Goal: Browse casually

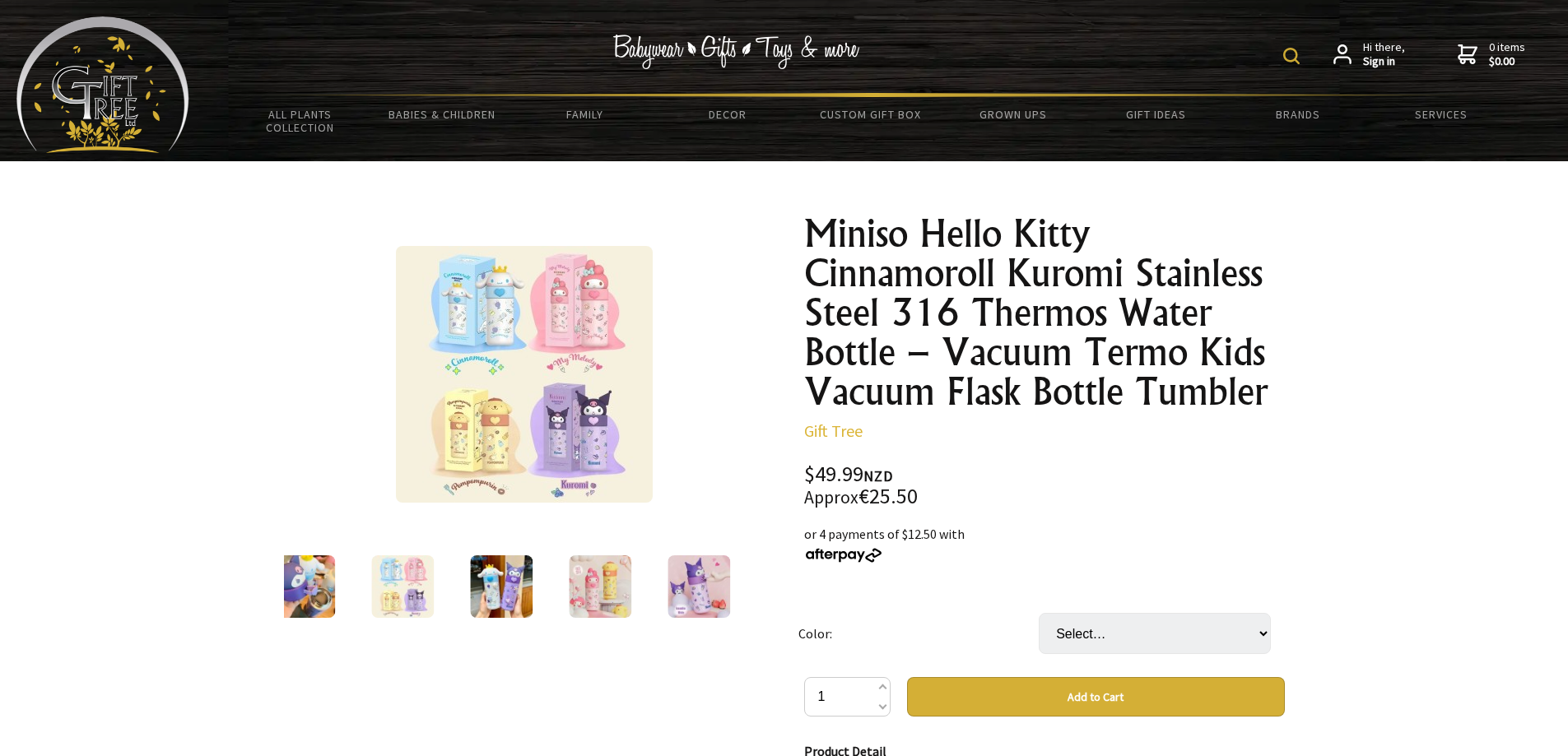
click at [322, 570] on img at bounding box center [303, 586] width 62 height 62
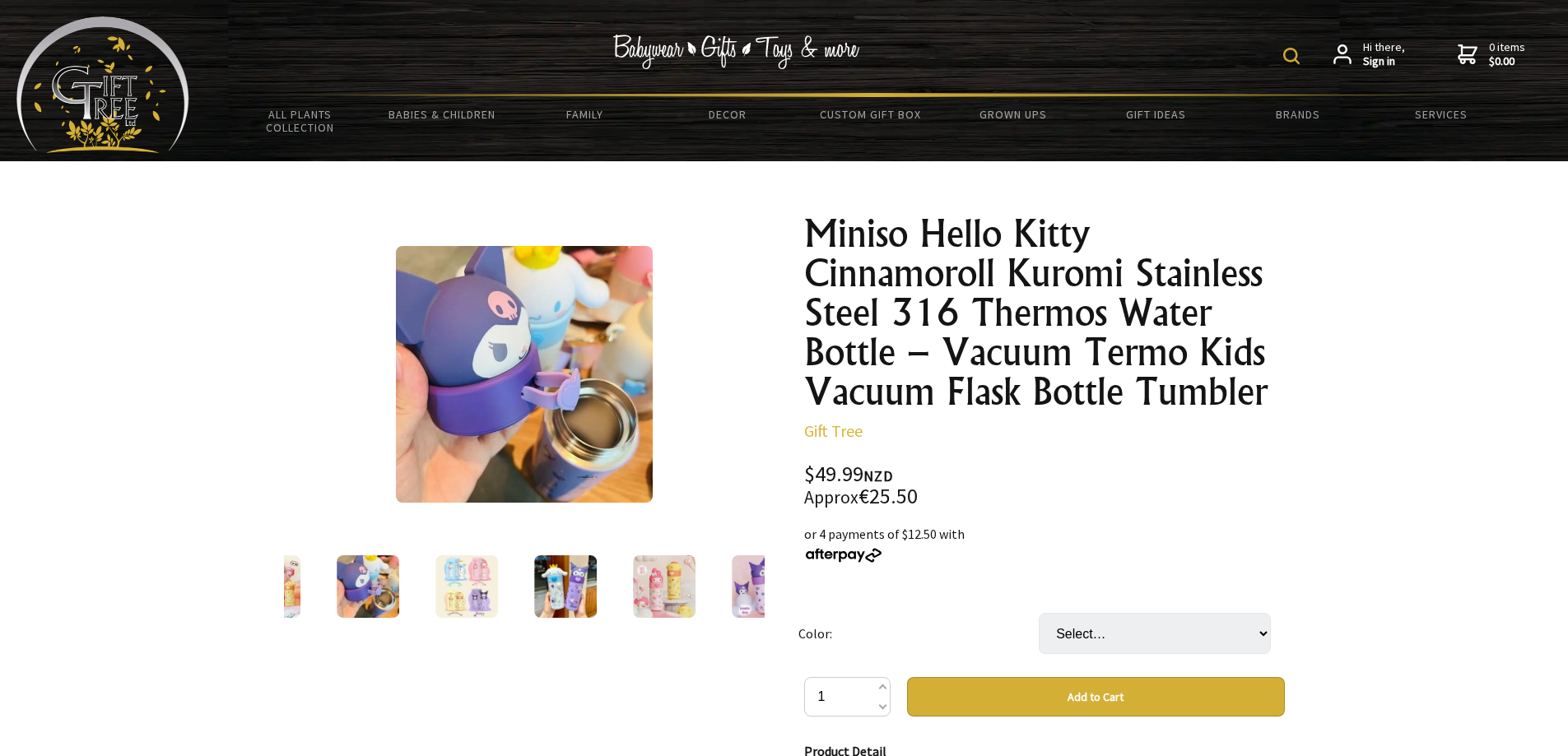
click at [543, 427] on img at bounding box center [525, 374] width 257 height 257
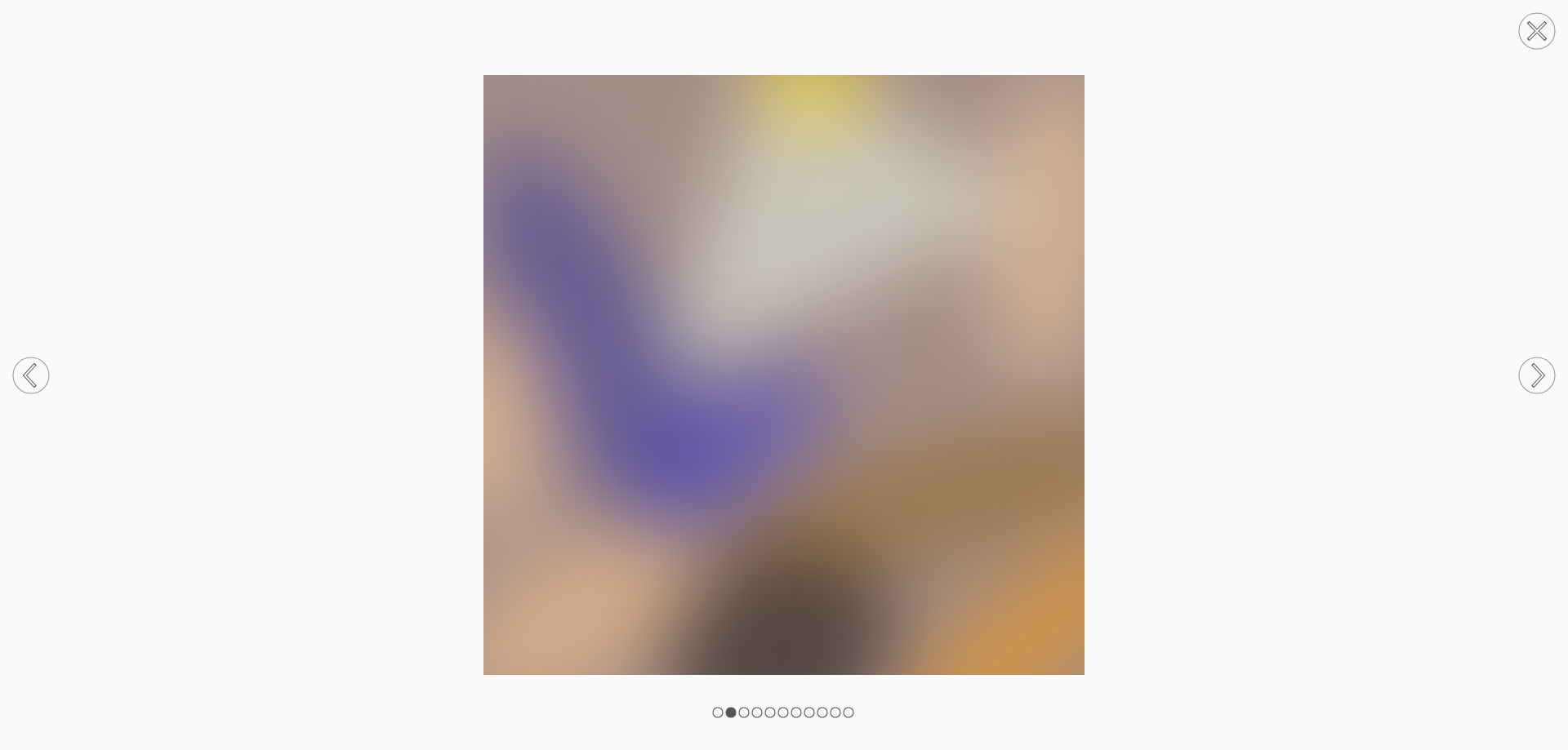
click at [755, 704] on div at bounding box center [784, 375] width 1568 height 750
click at [749, 706] on div at bounding box center [784, 375] width 1568 height 750
click at [740, 712] on rect at bounding box center [744, 713] width 10 height 10
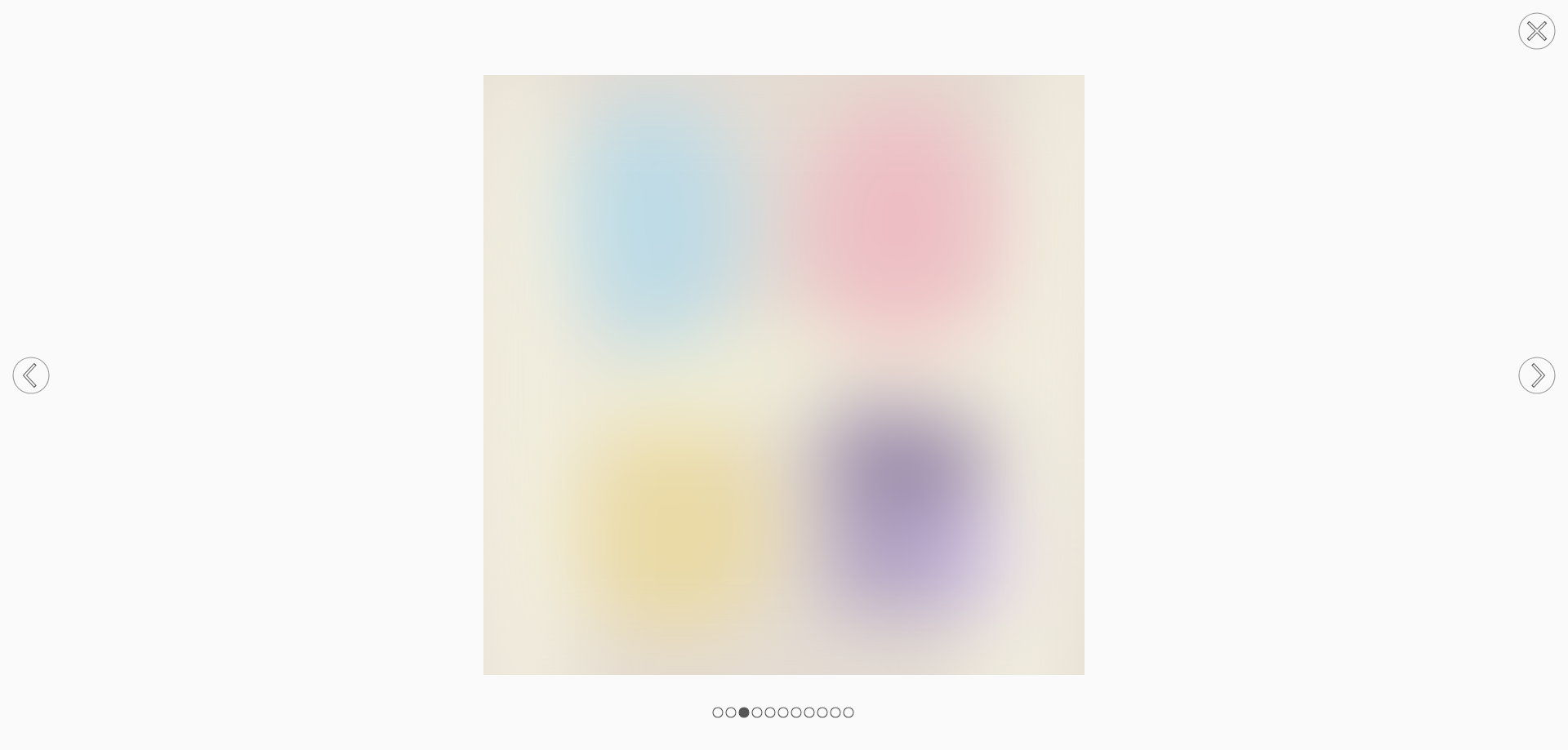
click at [1531, 373] on circle at bounding box center [1538, 376] width 36 height 36
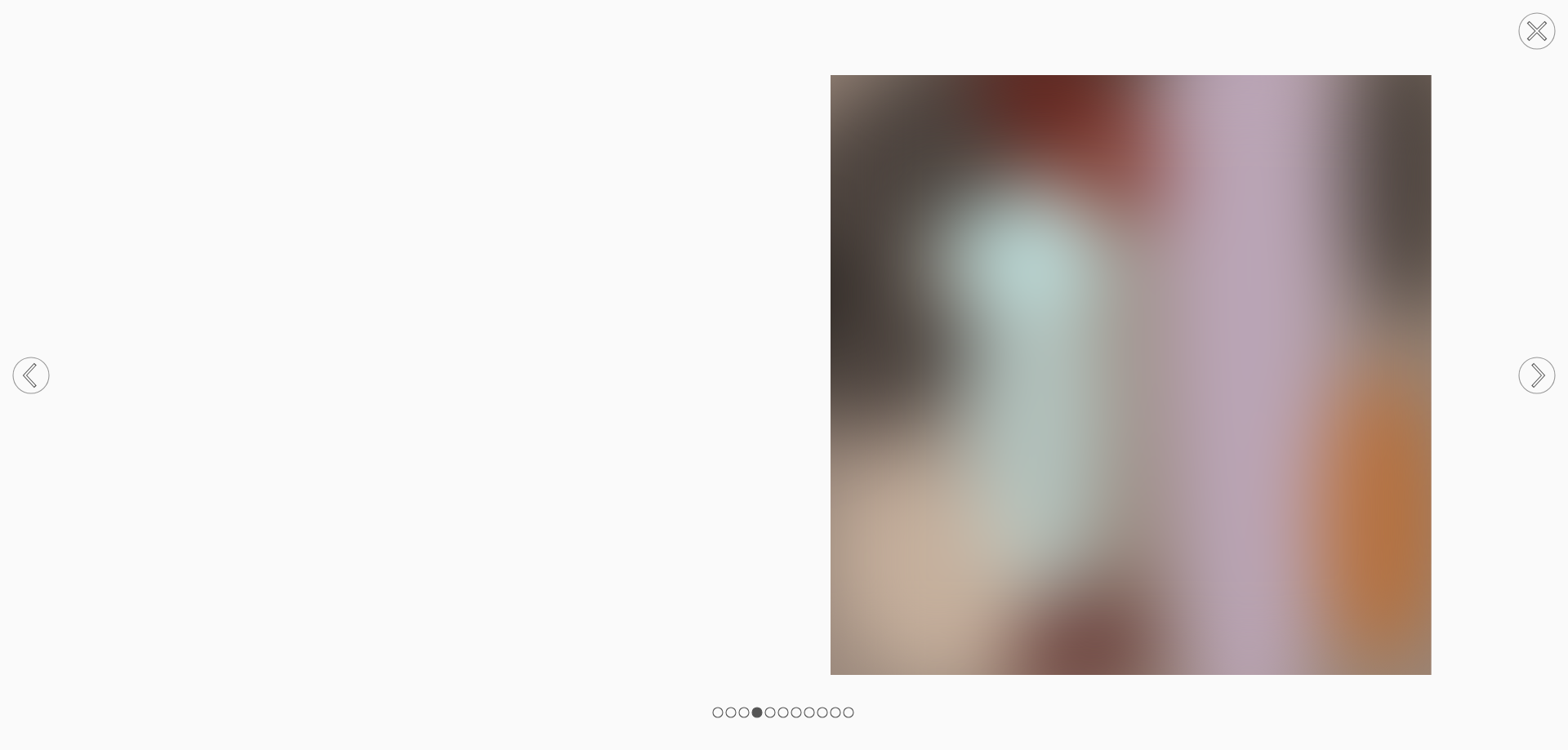
click at [1537, 20] on circle at bounding box center [1538, 31] width 36 height 36
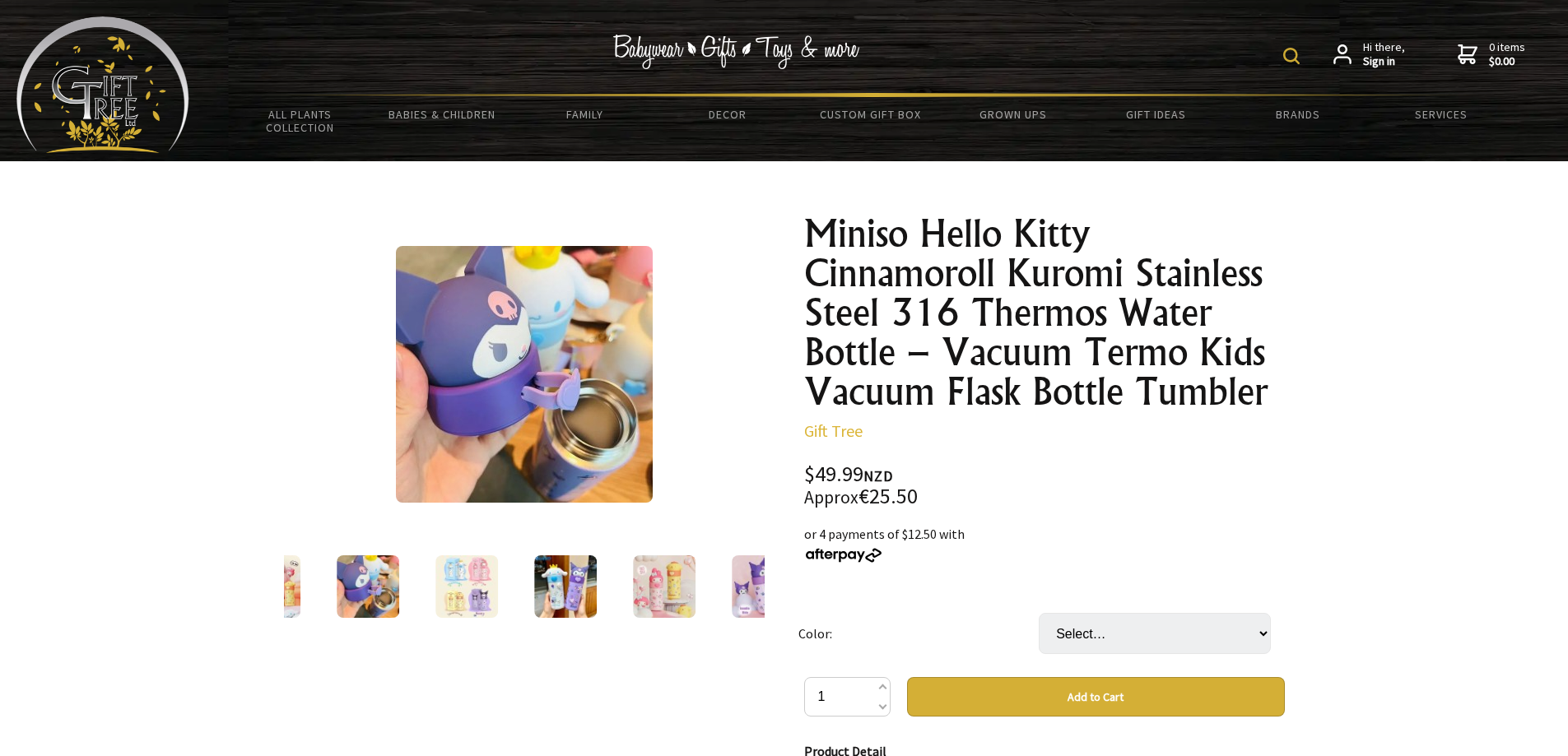
click at [574, 390] on img at bounding box center [525, 374] width 257 height 257
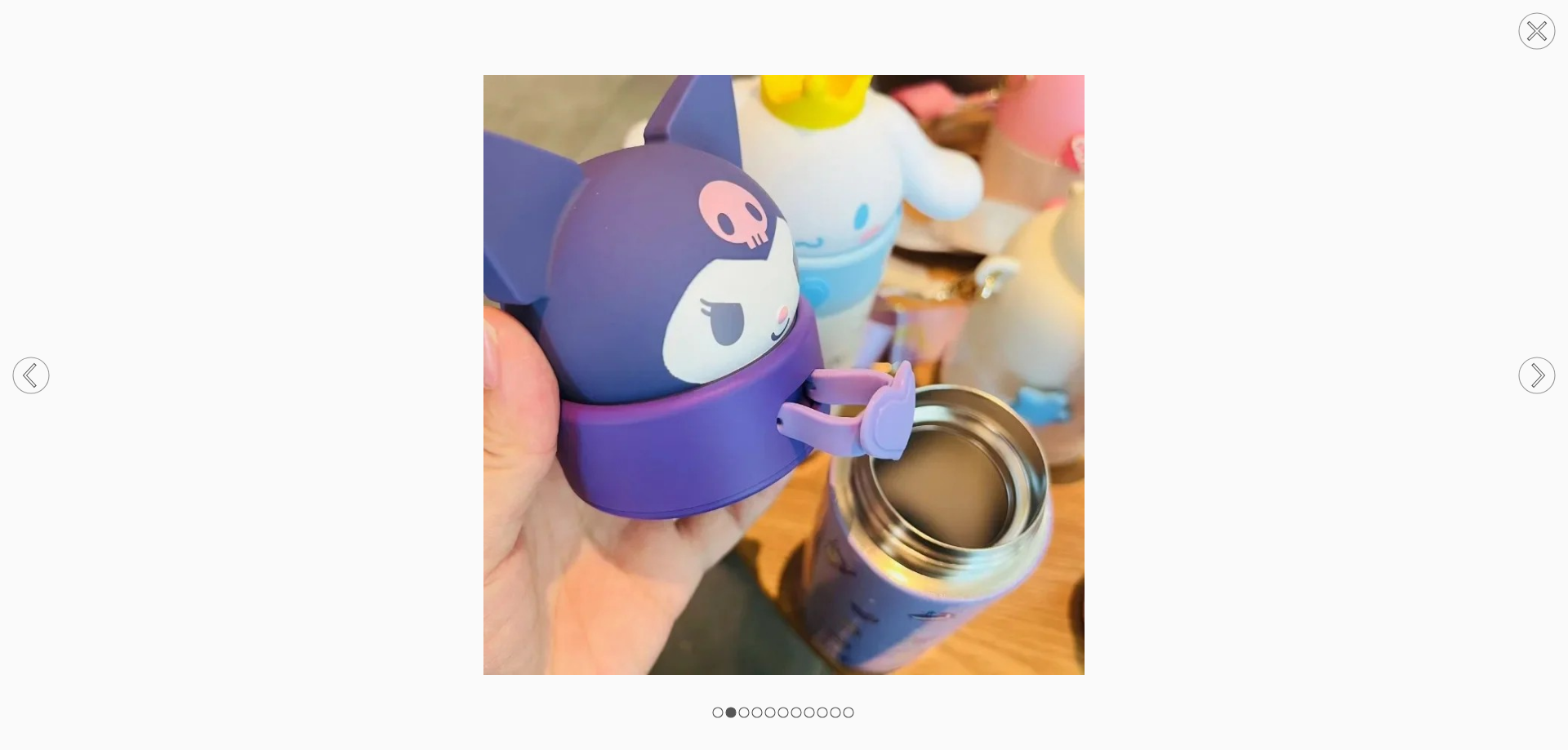
click at [1525, 383] on circle at bounding box center [1538, 376] width 36 height 36
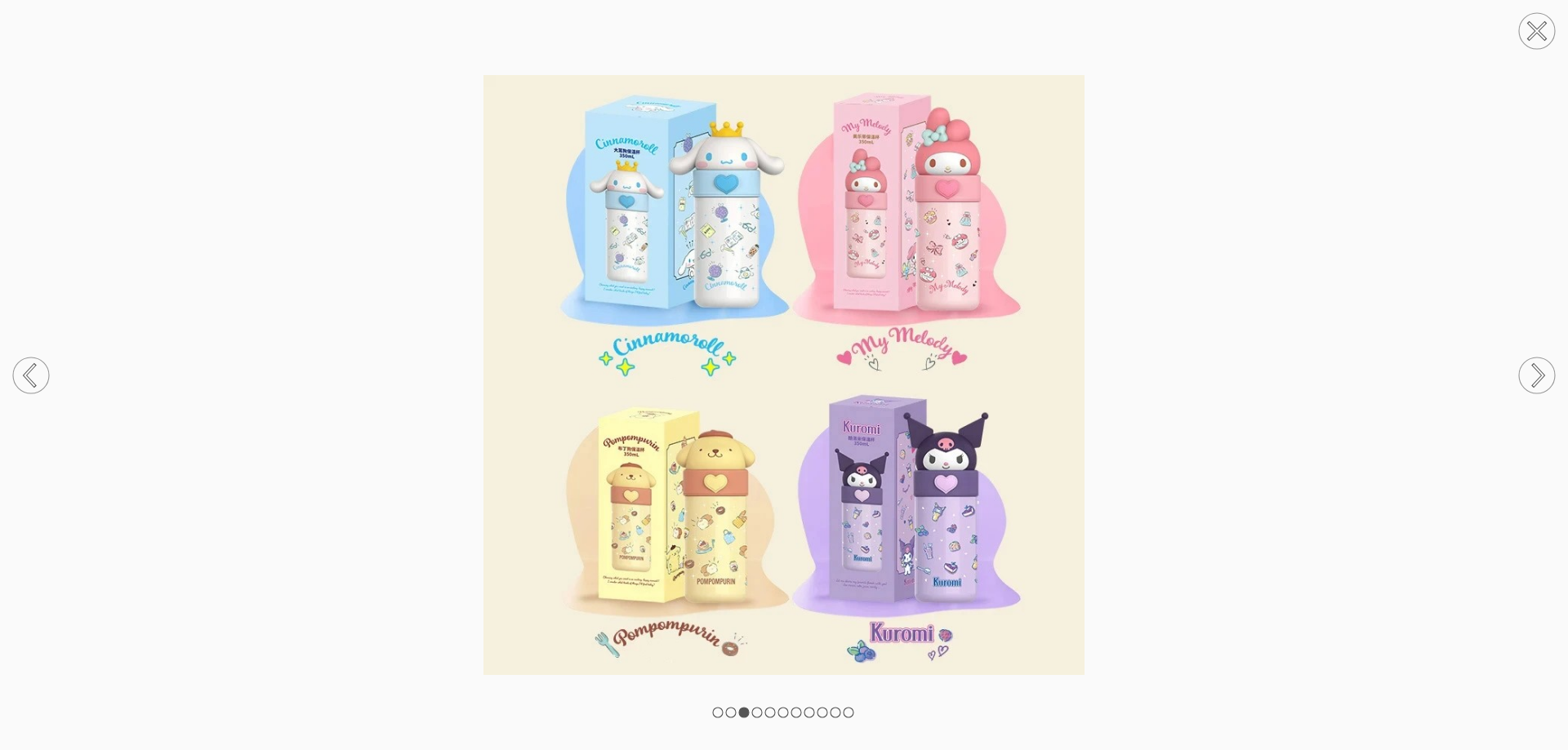
click at [1534, 365] on icon at bounding box center [1538, 374] width 10 height 20
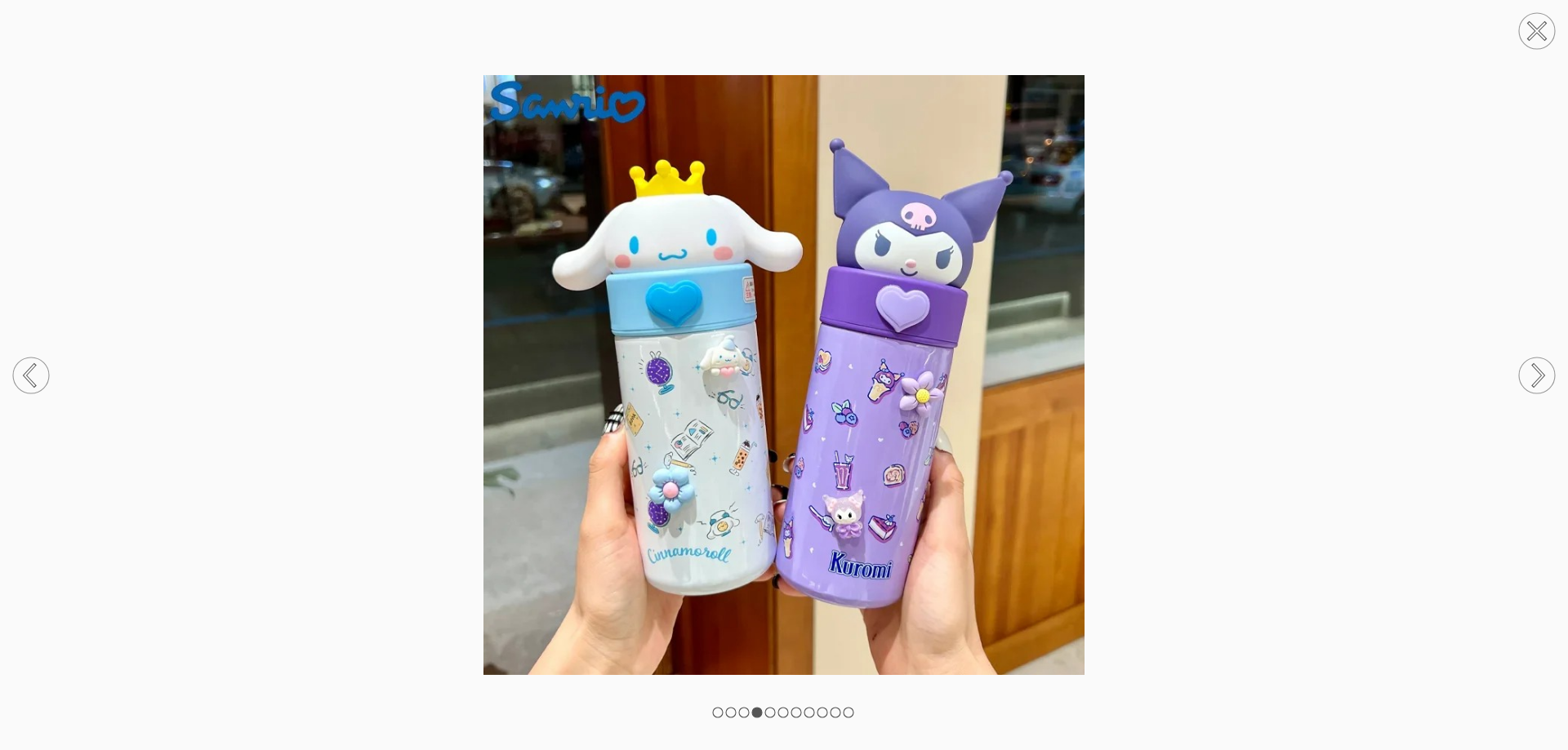
click at [1534, 365] on icon at bounding box center [1538, 374] width 10 height 20
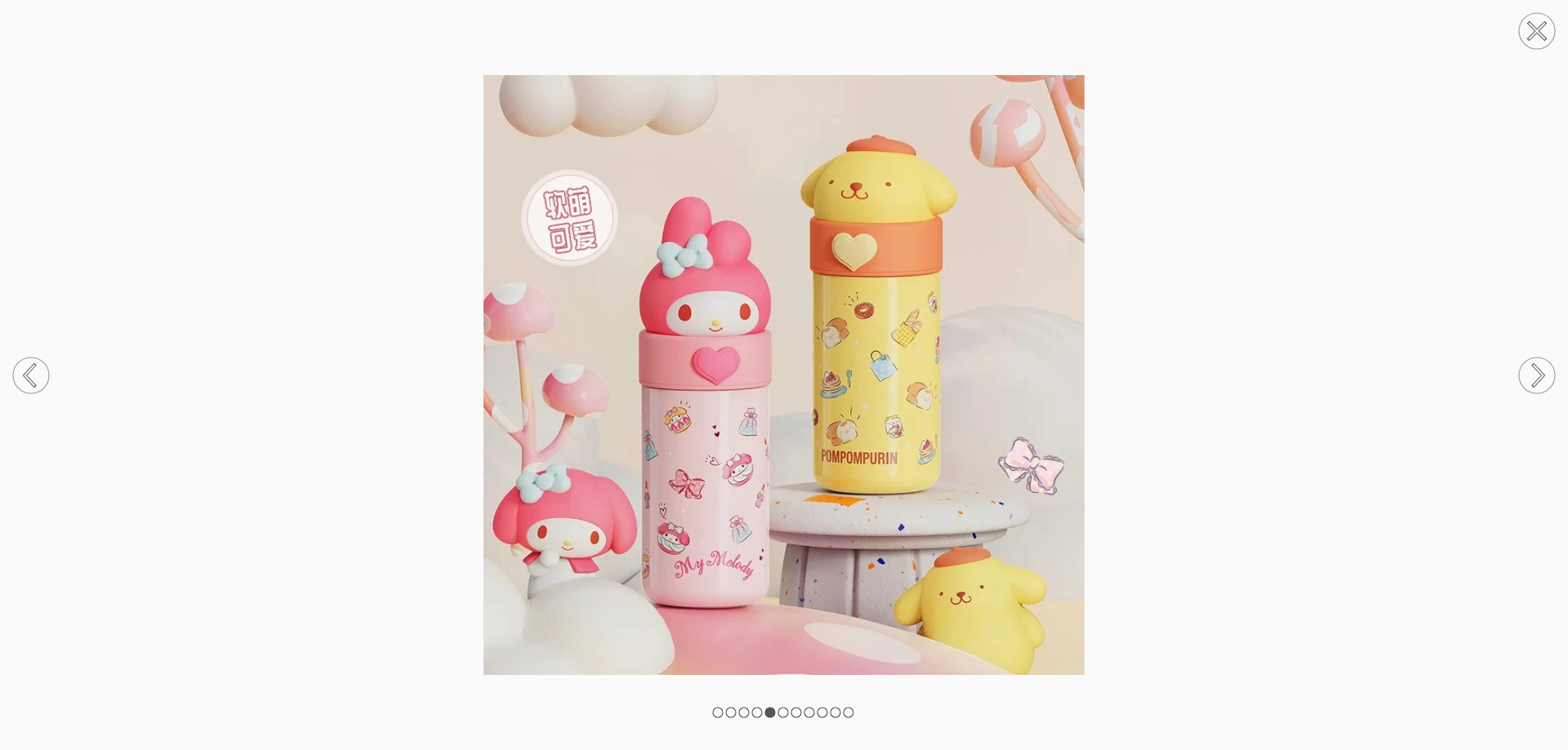
click at [1532, 365] on circle at bounding box center [1538, 376] width 36 height 36
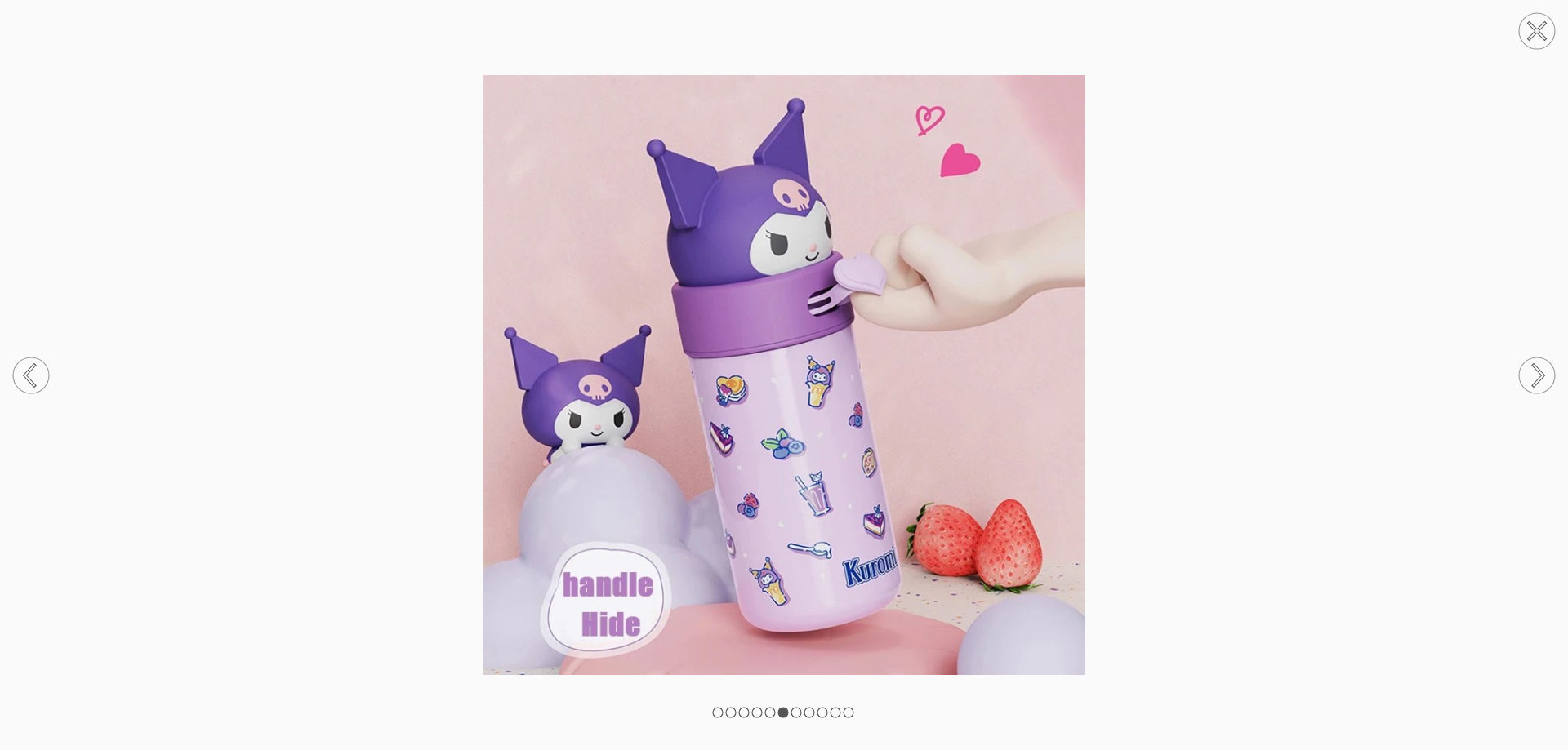
click at [1529, 365] on circle at bounding box center [1538, 376] width 36 height 36
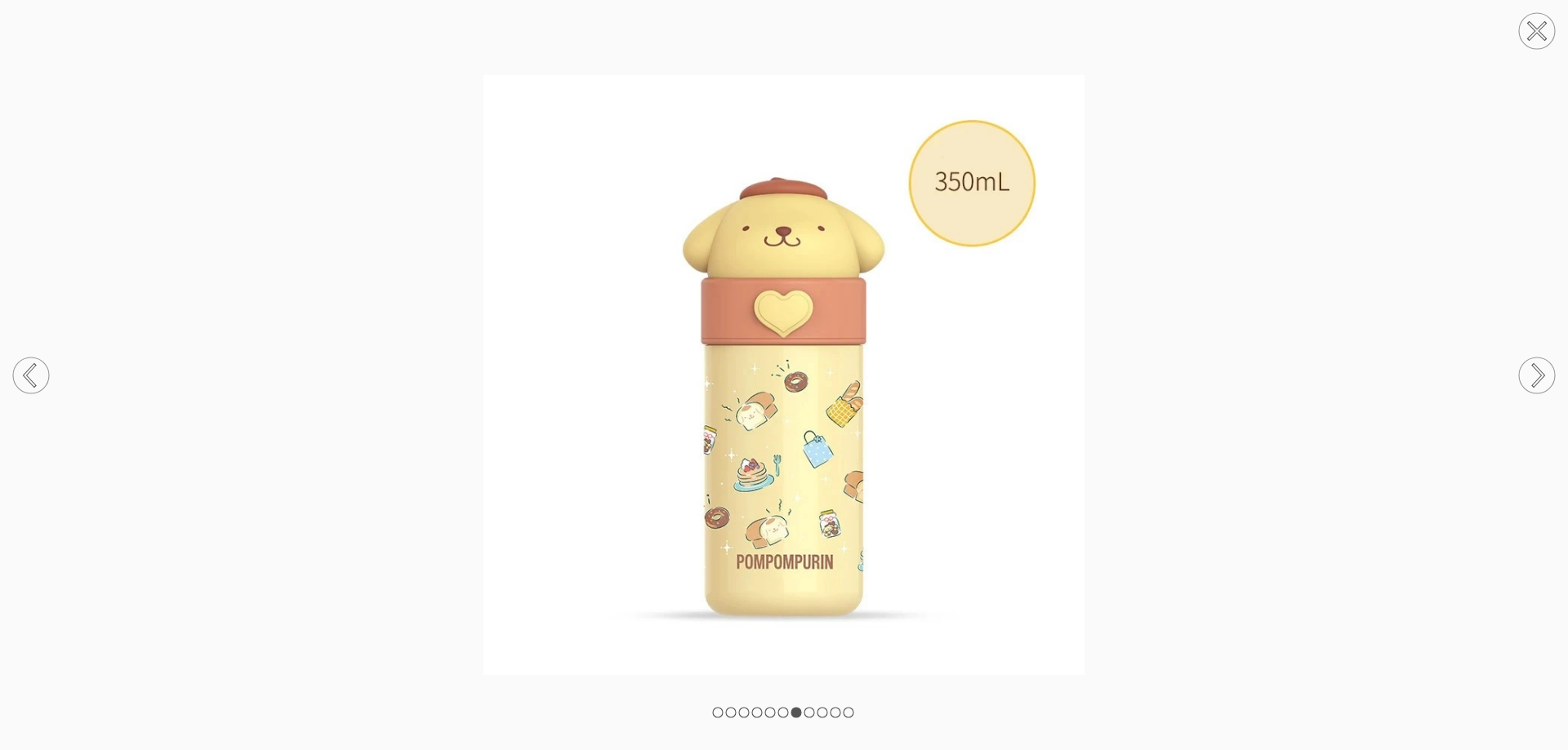
click at [1528, 365] on circle at bounding box center [1538, 376] width 36 height 36
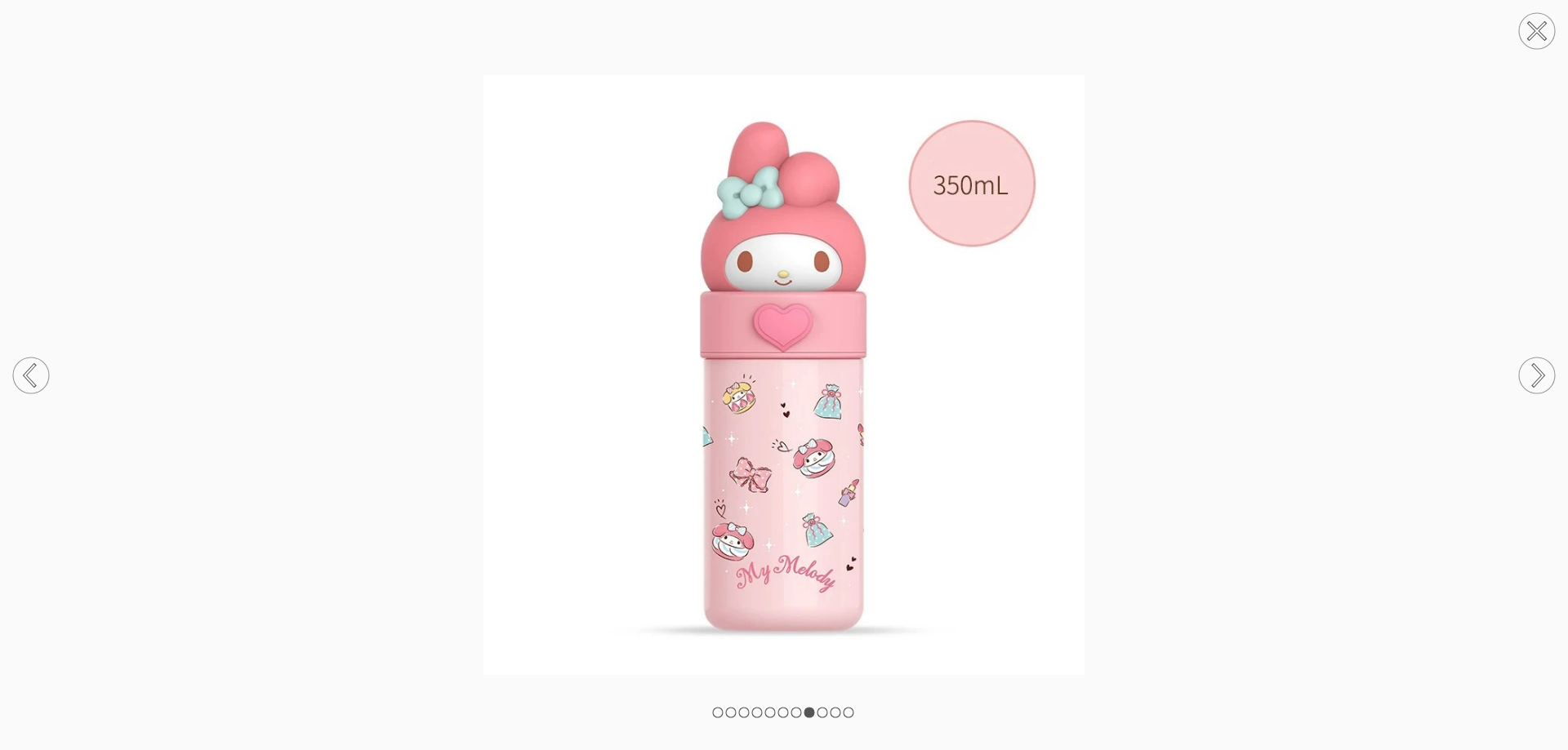
click at [1528, 364] on circle at bounding box center [1538, 376] width 36 height 36
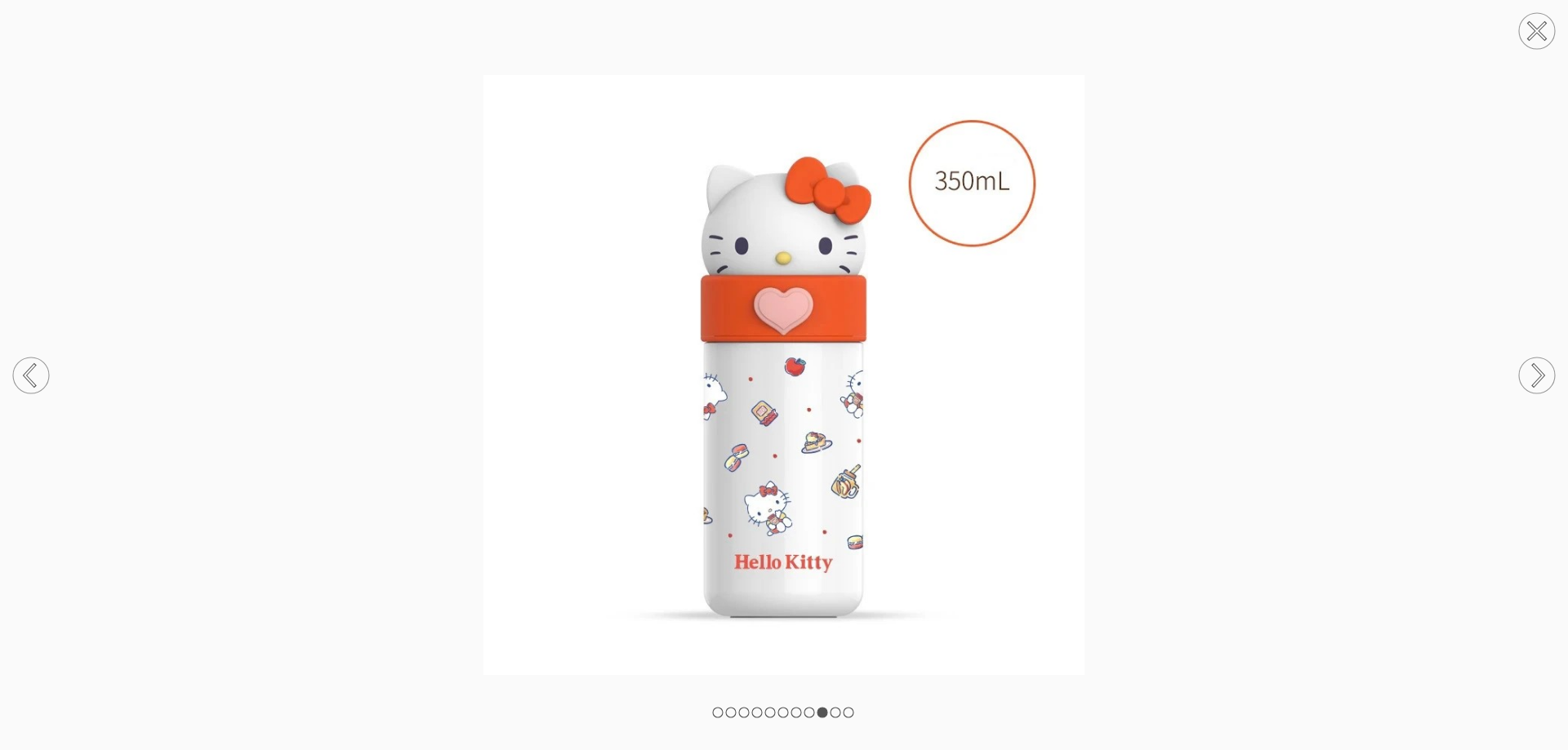
click at [1531, 347] on icon at bounding box center [1537, 375] width 62 height 87
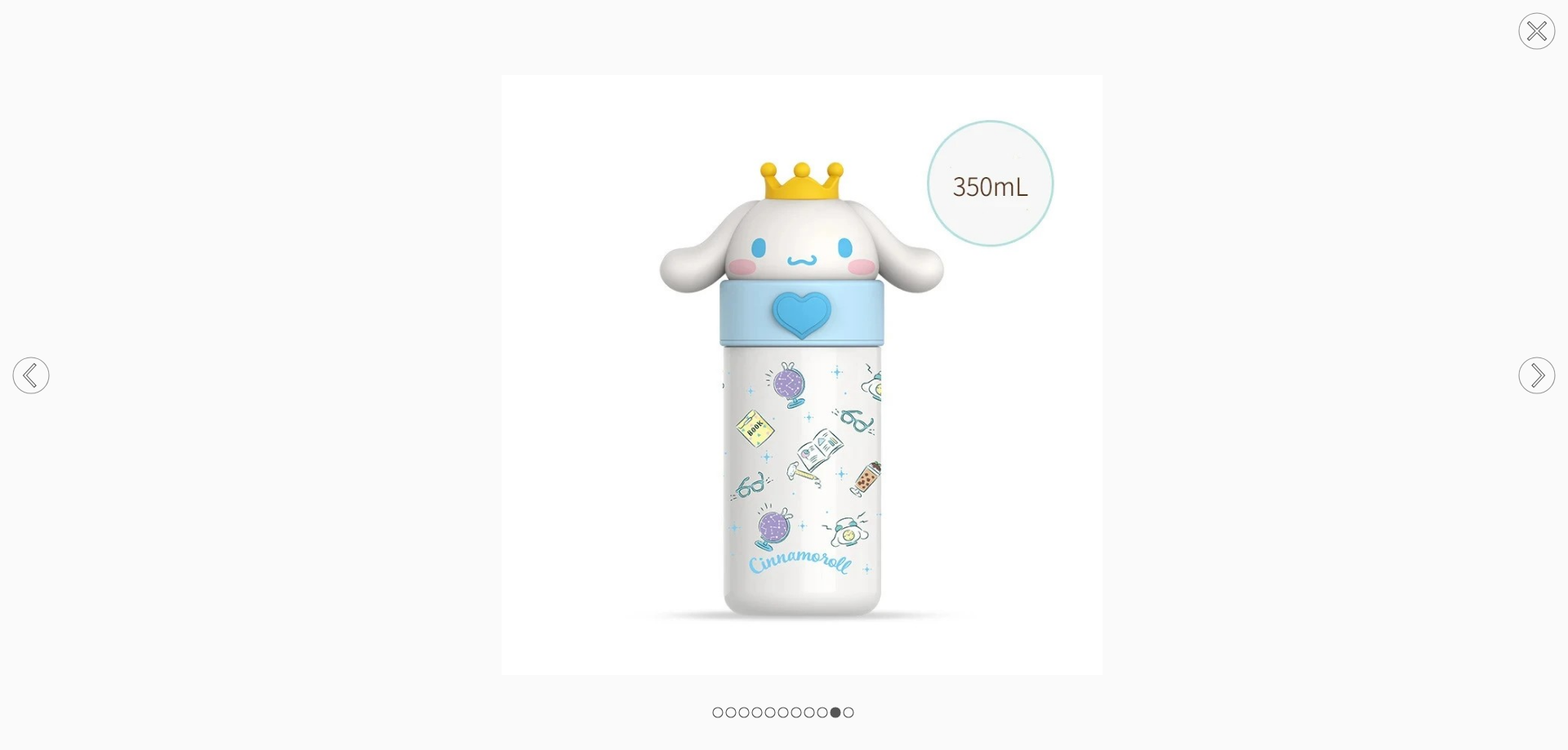
click at [1531, 347] on icon at bounding box center [1537, 375] width 62 height 87
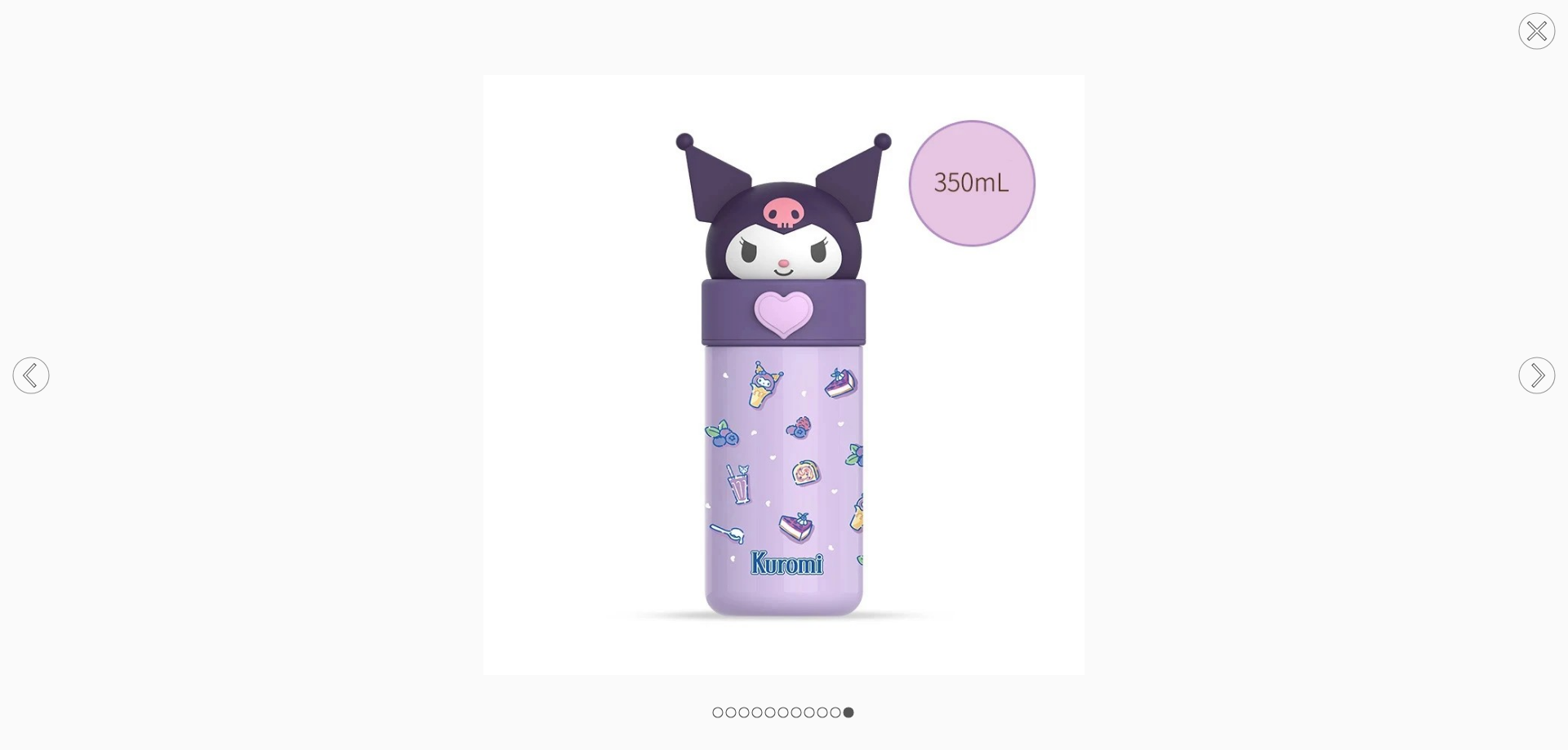
click at [1530, 346] on icon at bounding box center [1537, 375] width 62 height 87
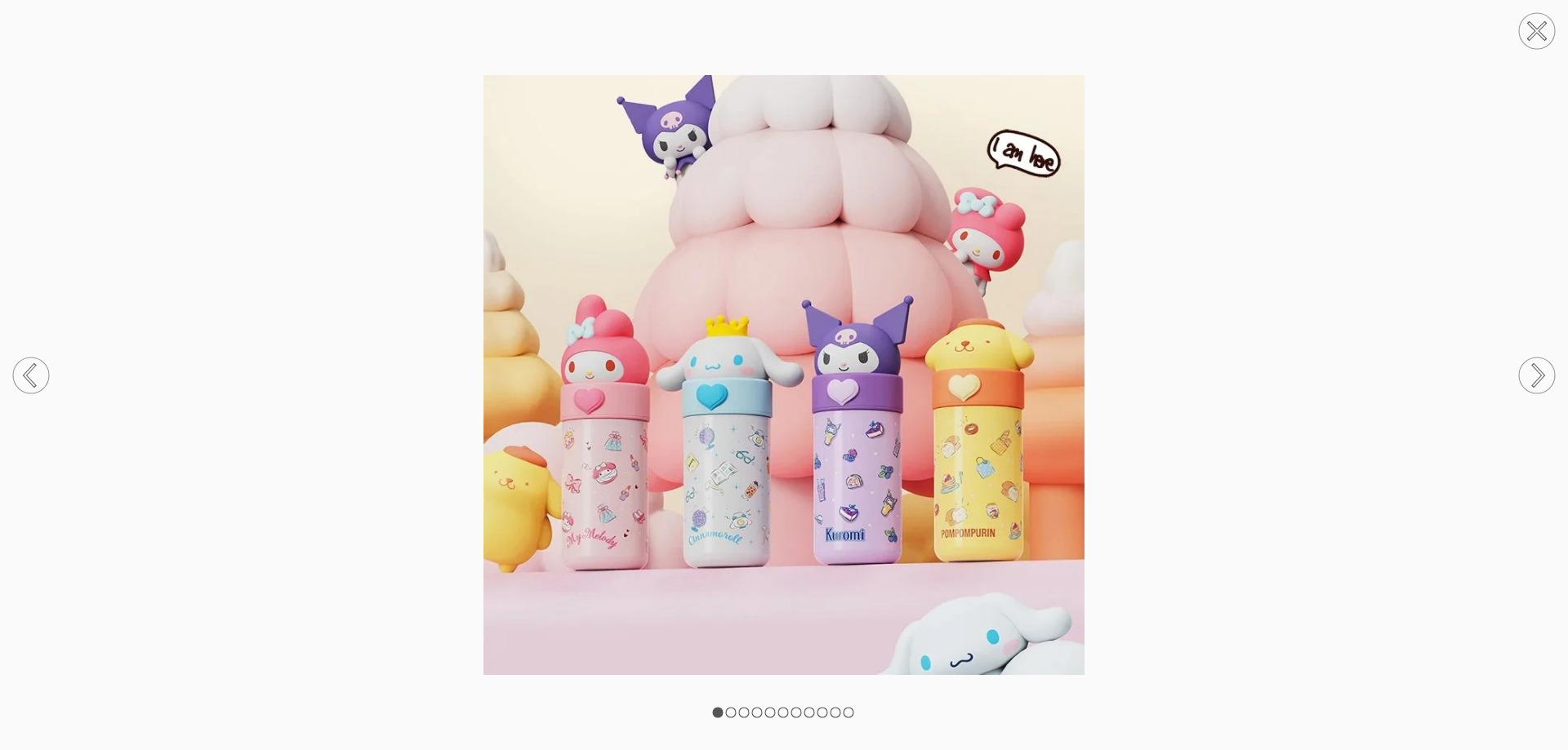
click at [1530, 346] on icon at bounding box center [1537, 375] width 62 height 87
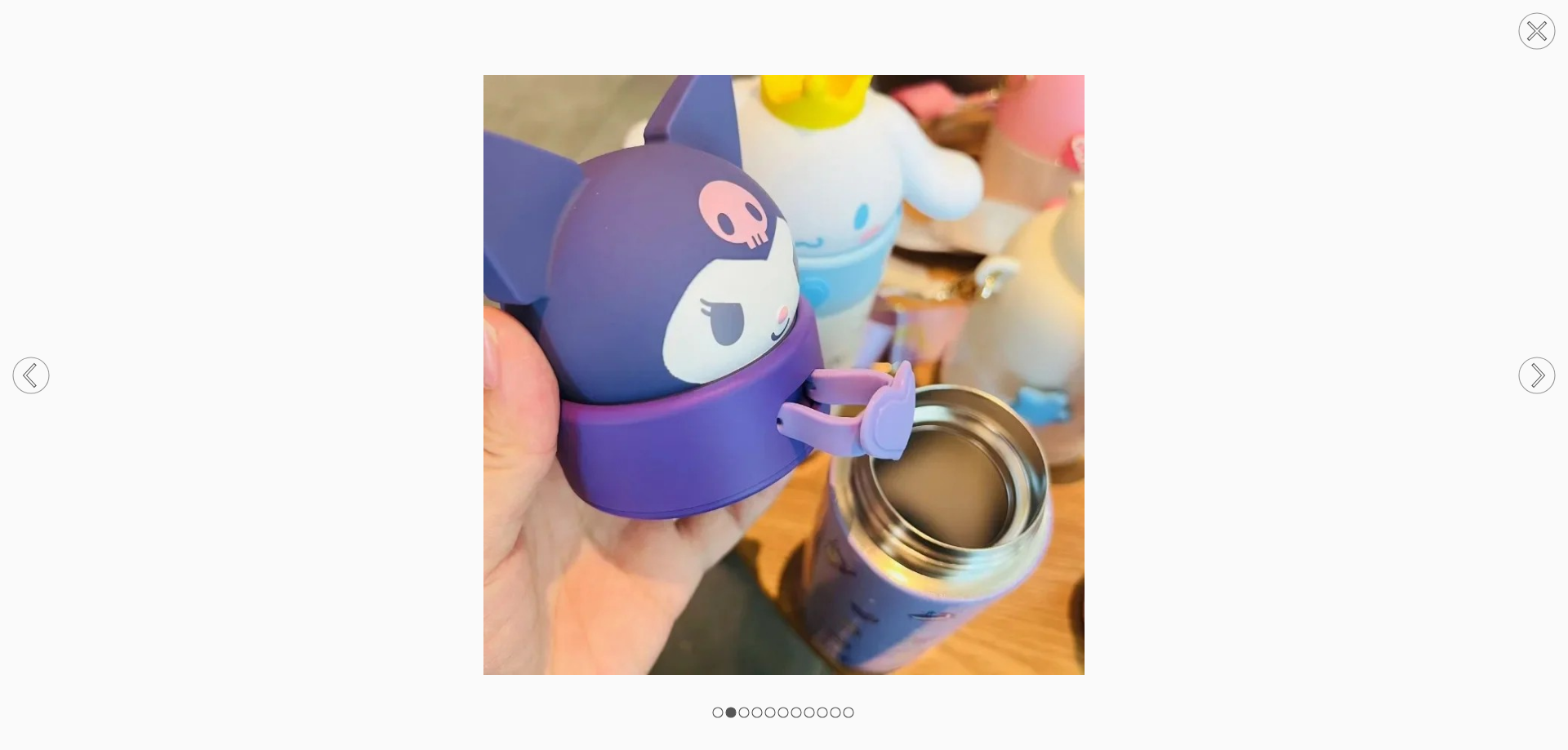
click at [1530, 346] on icon at bounding box center [1537, 375] width 62 height 87
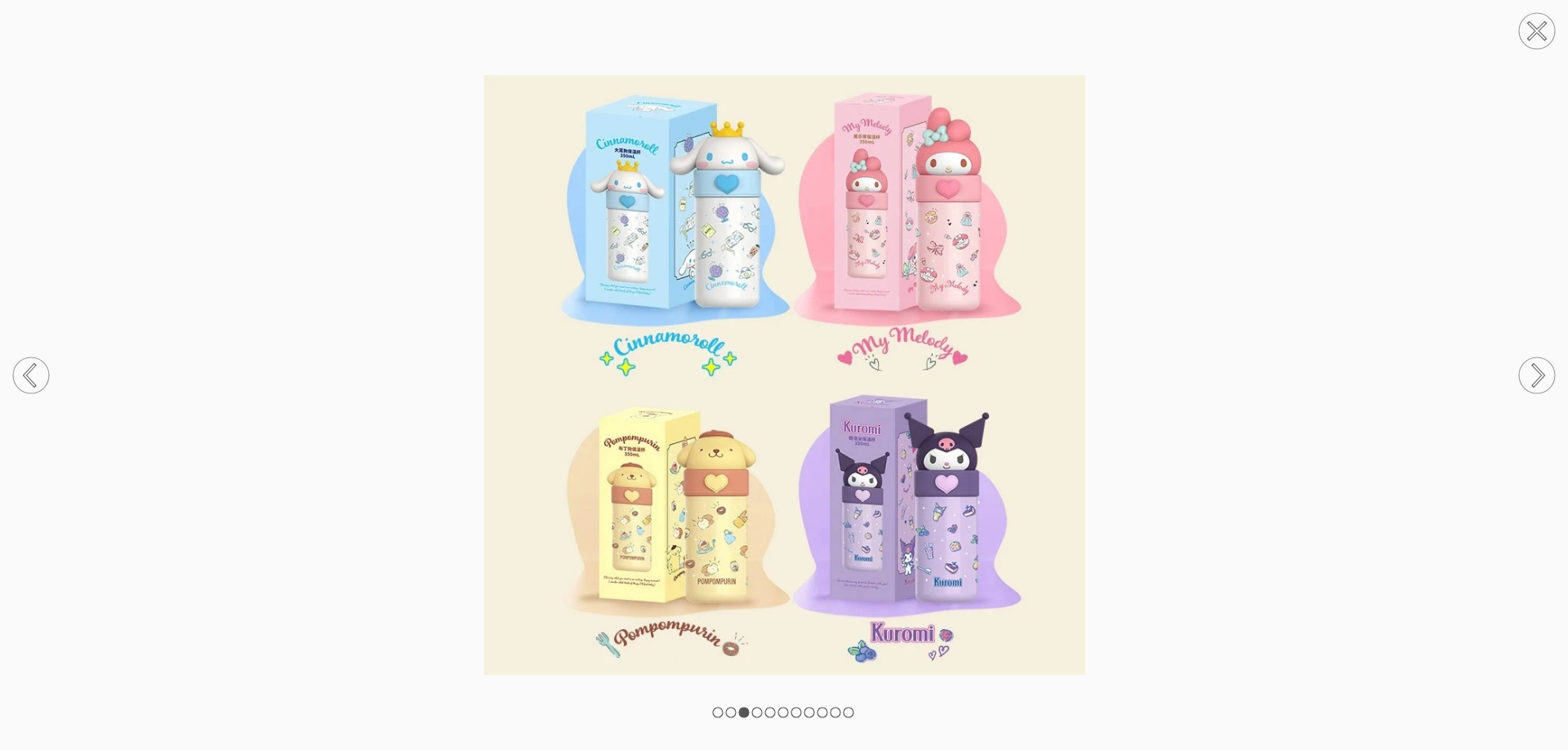
click at [1548, 20] on circle at bounding box center [1538, 31] width 36 height 36
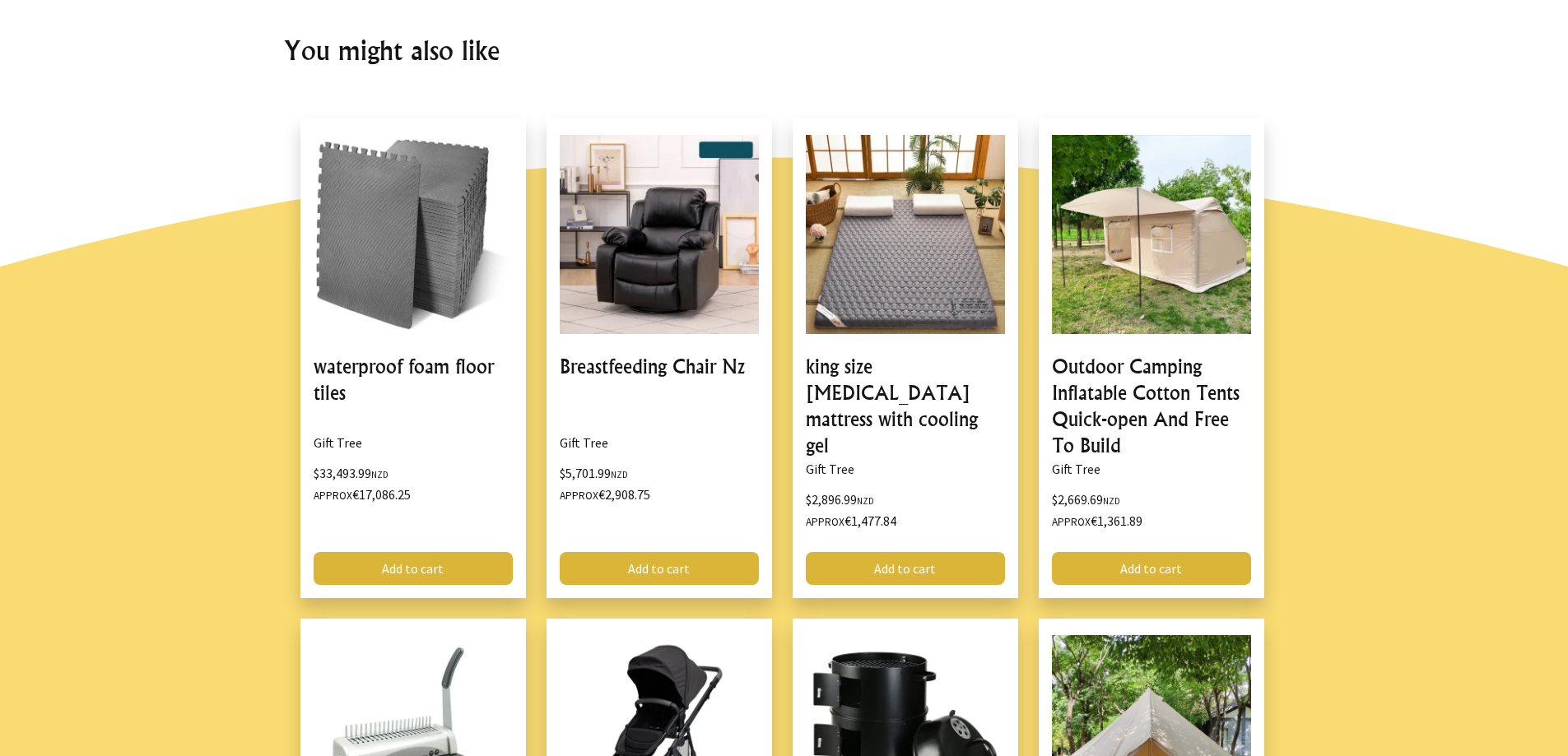
scroll to position [1481, 0]
